Goal: Information Seeking & Learning: Learn about a topic

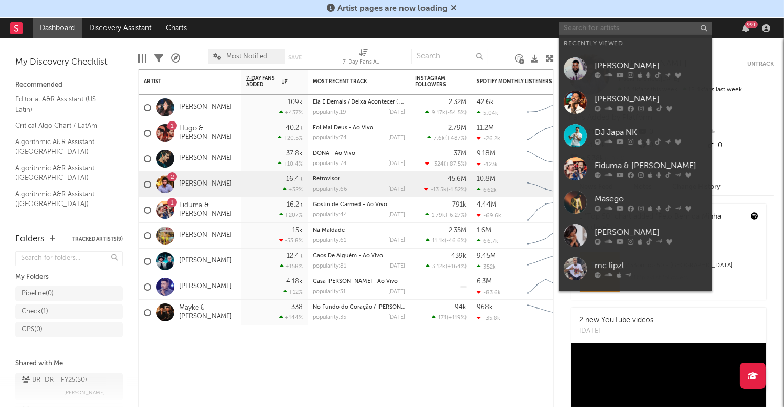
click at [657, 27] on input "text" at bounding box center [636, 28] width 154 height 13
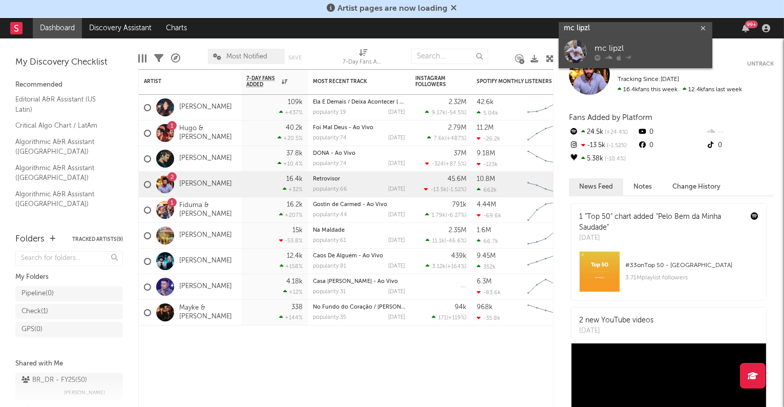
type input "mc lipzl"
click at [646, 43] on div "mc lipzl" at bounding box center [651, 49] width 113 height 12
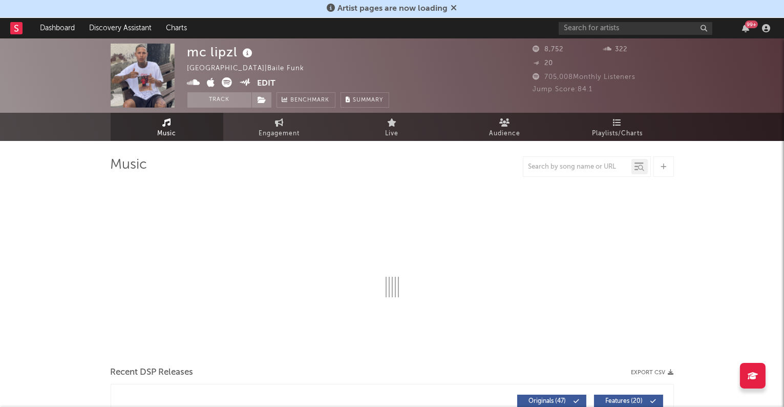
select select "6m"
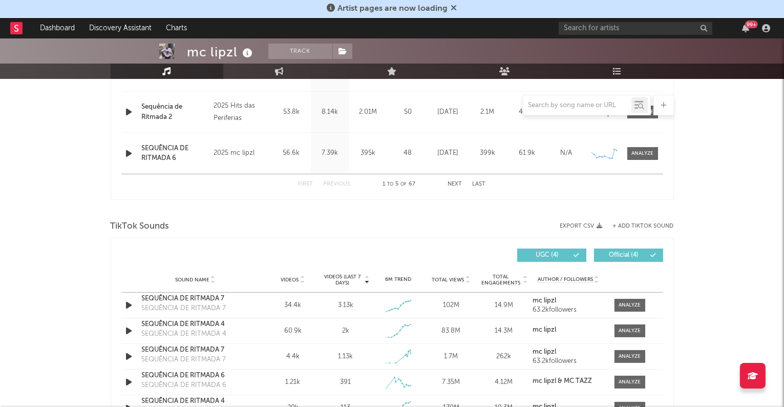
scroll to position [688, 0]
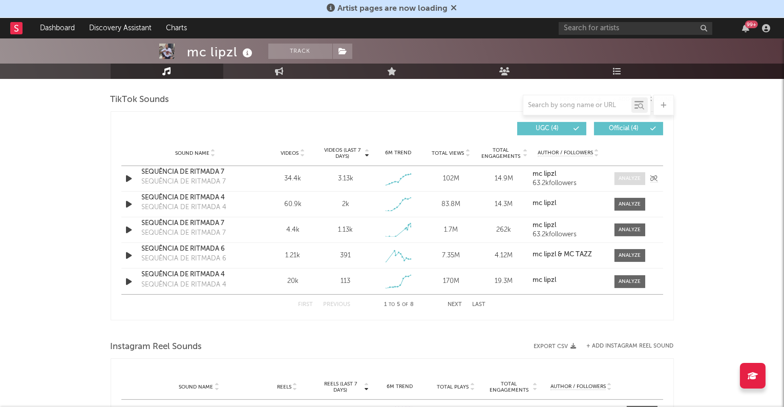
click at [622, 179] on div at bounding box center [630, 179] width 22 height 8
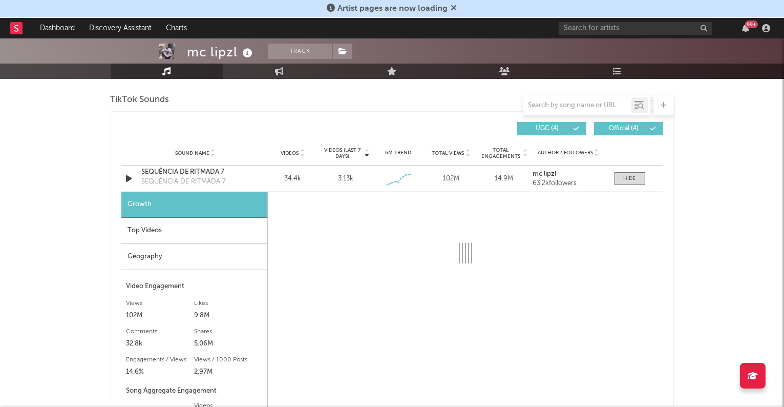
select select "1w"
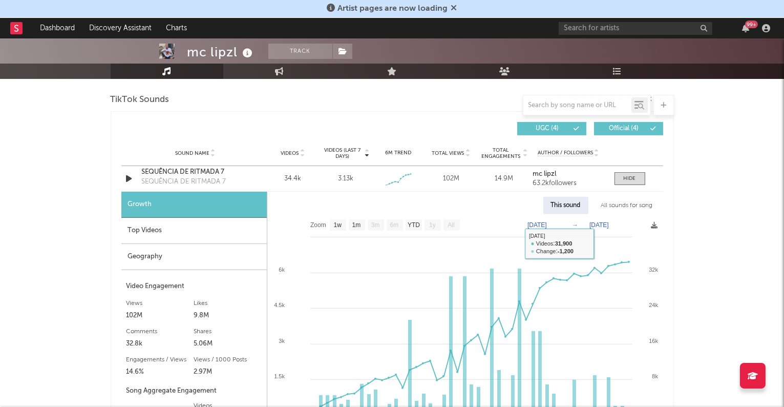
click at [622, 206] on div "All sounds for song" at bounding box center [627, 205] width 67 height 17
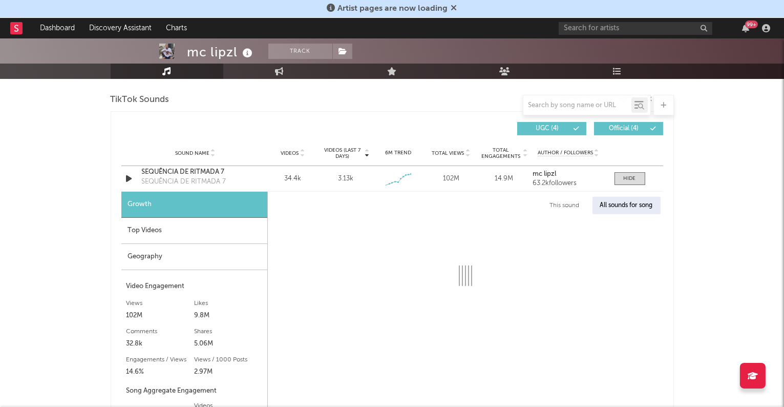
select select "1w"
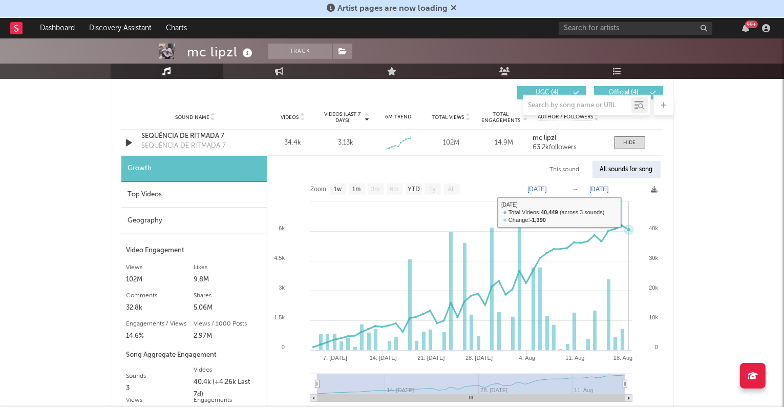
scroll to position [725, 0]
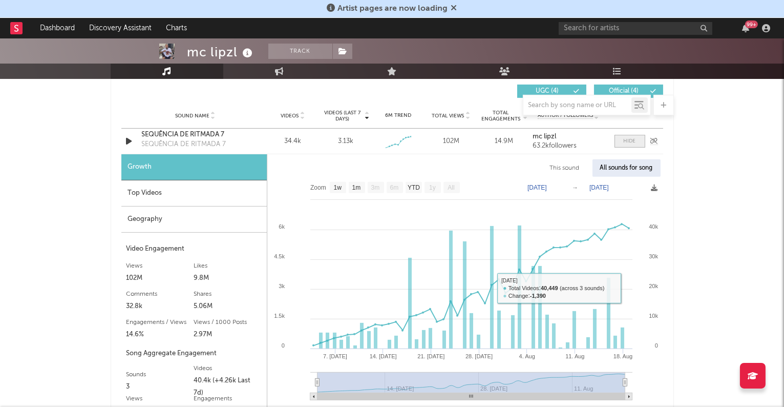
click at [637, 144] on span at bounding box center [630, 141] width 31 height 13
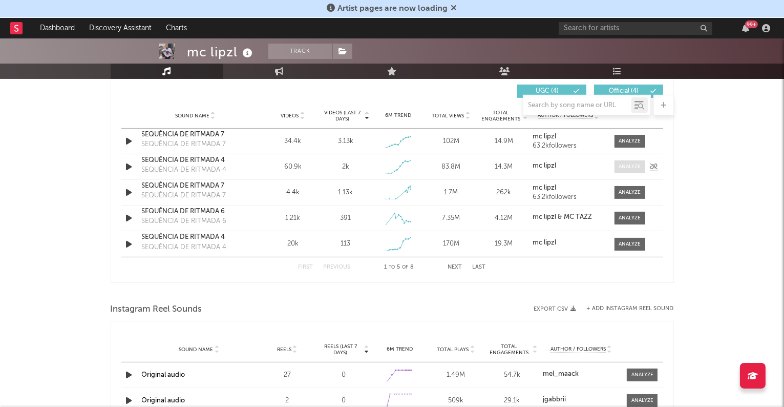
click at [633, 167] on div at bounding box center [630, 167] width 22 height 8
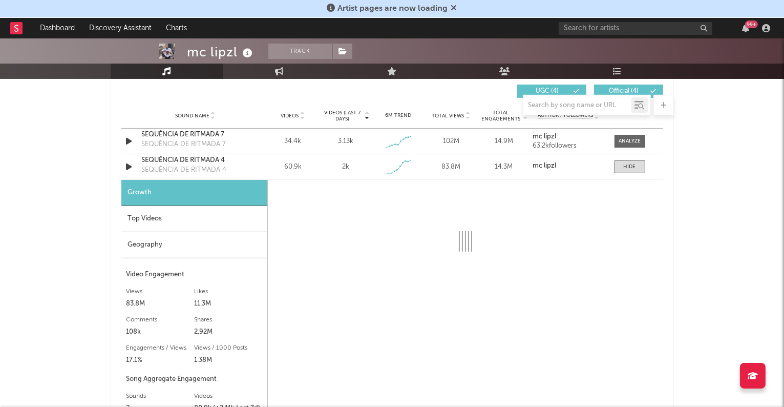
select select "1w"
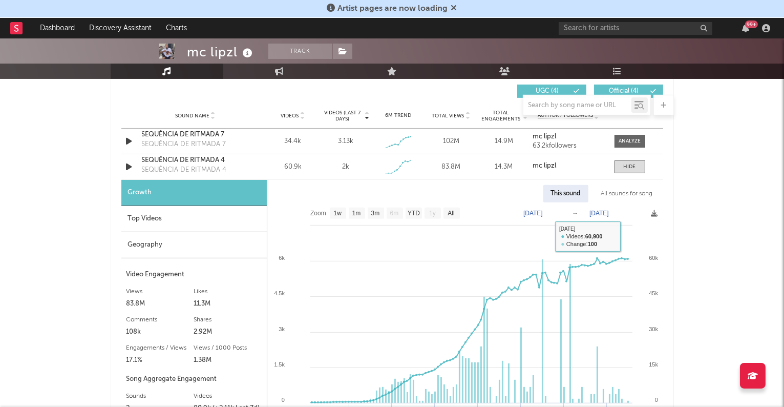
click at [632, 191] on div "All sounds for song" at bounding box center [627, 193] width 67 height 17
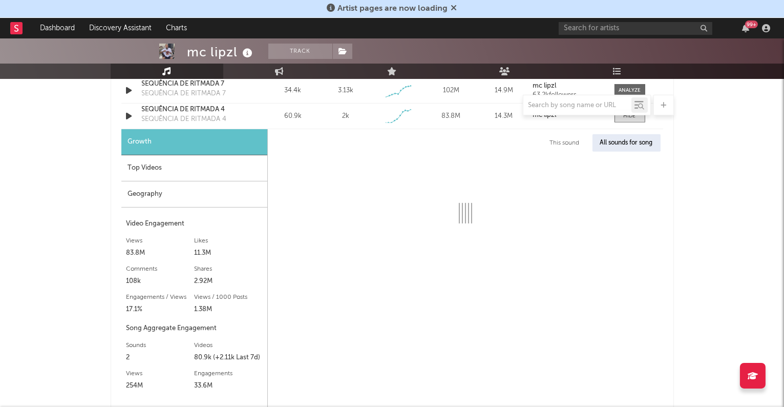
scroll to position [776, 0]
select select "1w"
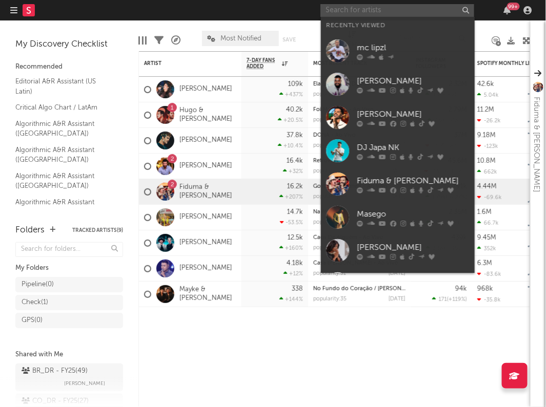
click at [418, 9] on input "text" at bounding box center [397, 10] width 154 height 13
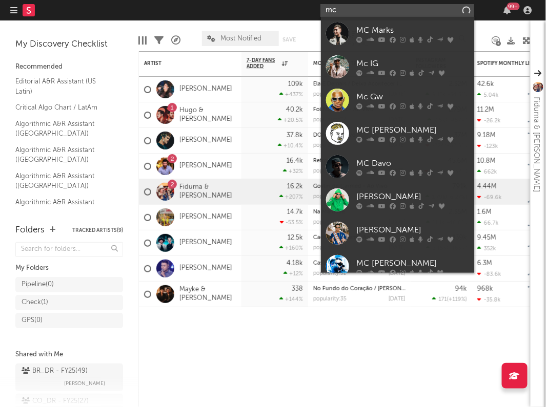
type input "m"
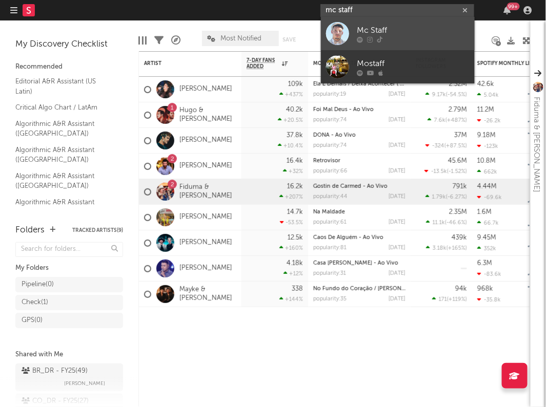
type input "mc staff"
click at [404, 27] on div "Mc Staff" at bounding box center [413, 31] width 113 height 12
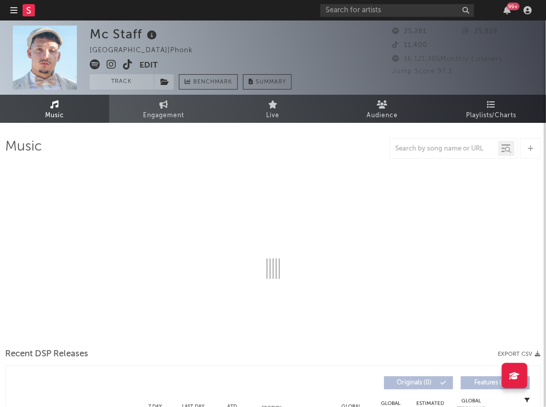
select select "1w"
